Goal: Task Accomplishment & Management: Manage account settings

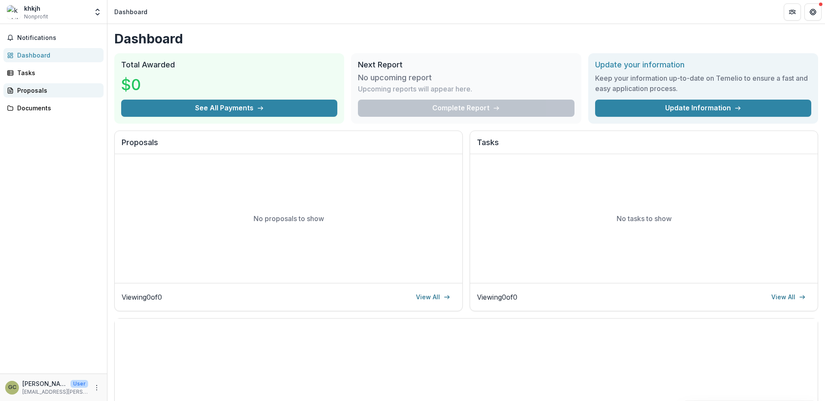
click at [33, 85] on link "Proposals" at bounding box center [53, 90] width 100 height 14
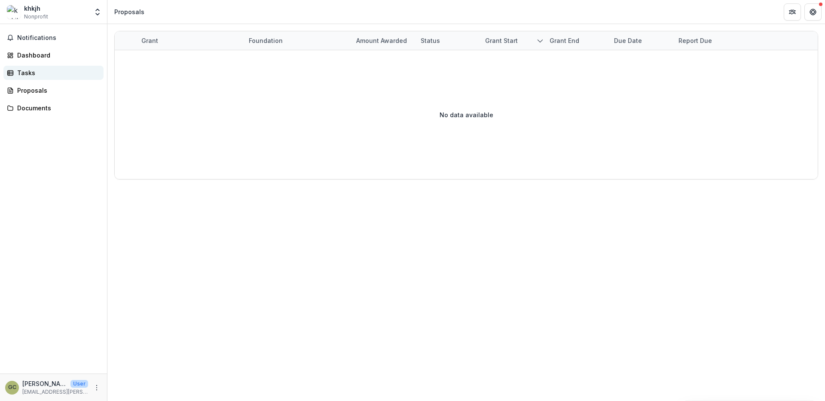
click at [42, 76] on div "Tasks" at bounding box center [56, 72] width 79 height 9
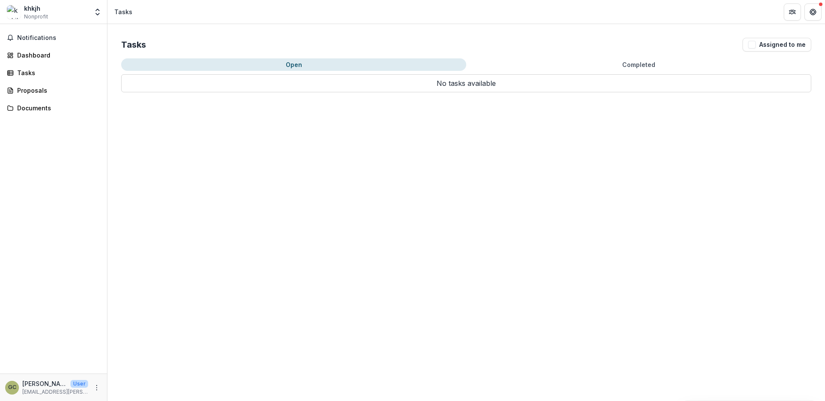
click at [314, 92] on p "No tasks available" at bounding box center [466, 83] width 690 height 18
click at [754, 48] on span "button" at bounding box center [752, 45] width 8 height 8
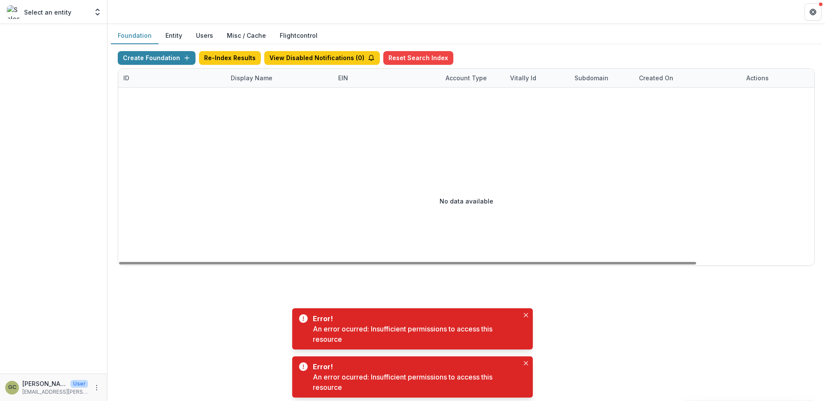
click at [243, 79] on div "Display Name" at bounding box center [251, 77] width 52 height 9
click at [246, 99] on input at bounding box center [278, 98] width 103 height 14
click at [97, 388] on icon "More" at bounding box center [96, 387] width 7 height 7
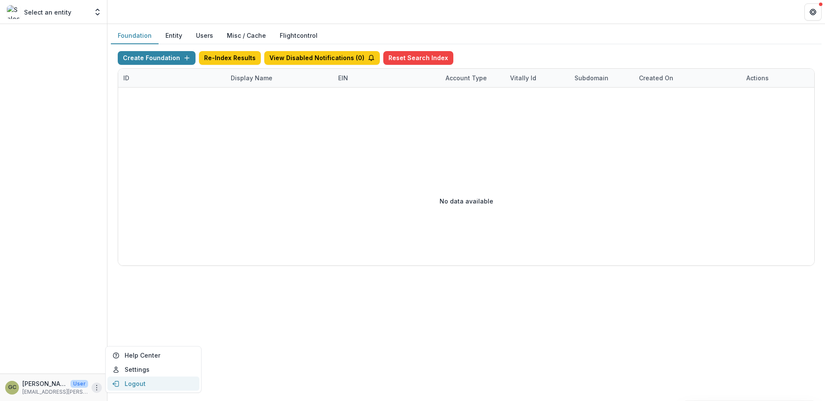
click at [137, 382] on button "Logout" at bounding box center [153, 384] width 92 height 14
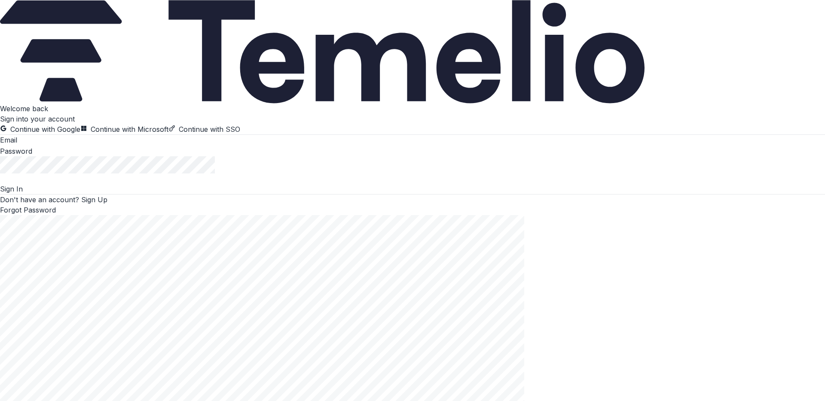
click at [80, 134] on button "Continue with Google" at bounding box center [40, 129] width 80 height 10
click at [86, 146] on input at bounding box center [51, 141] width 69 height 10
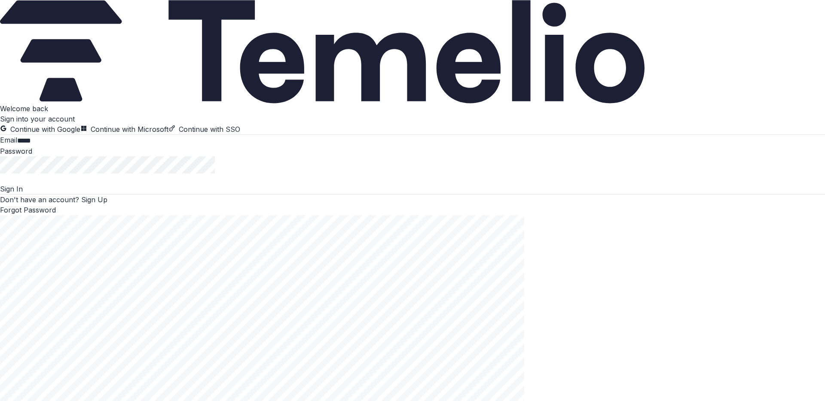
type input "*****"
